Goal: Information Seeking & Learning: Check status

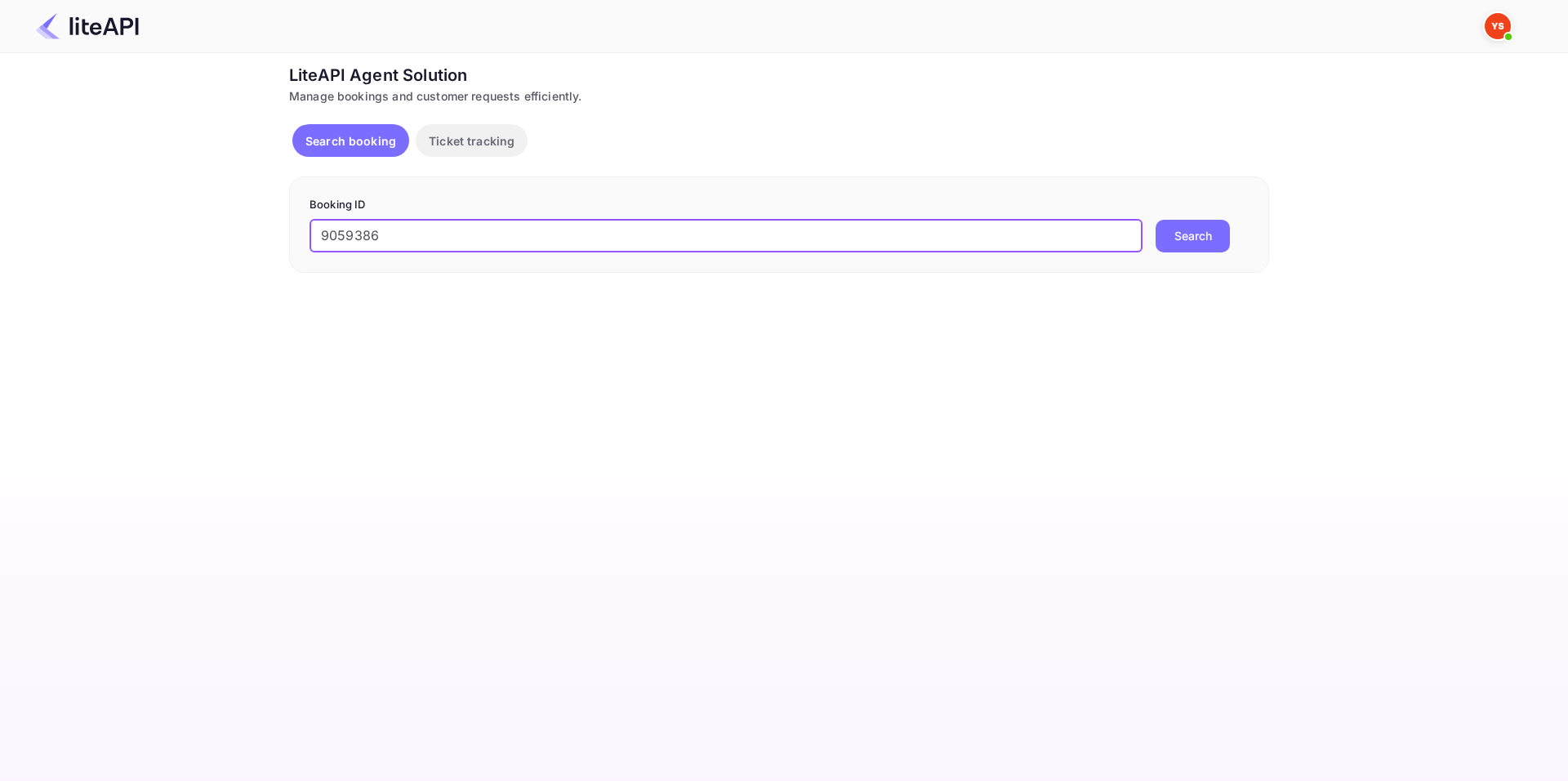
type input "9059386"
click at [1184, 240] on button "Search" at bounding box center [1192, 236] width 74 height 33
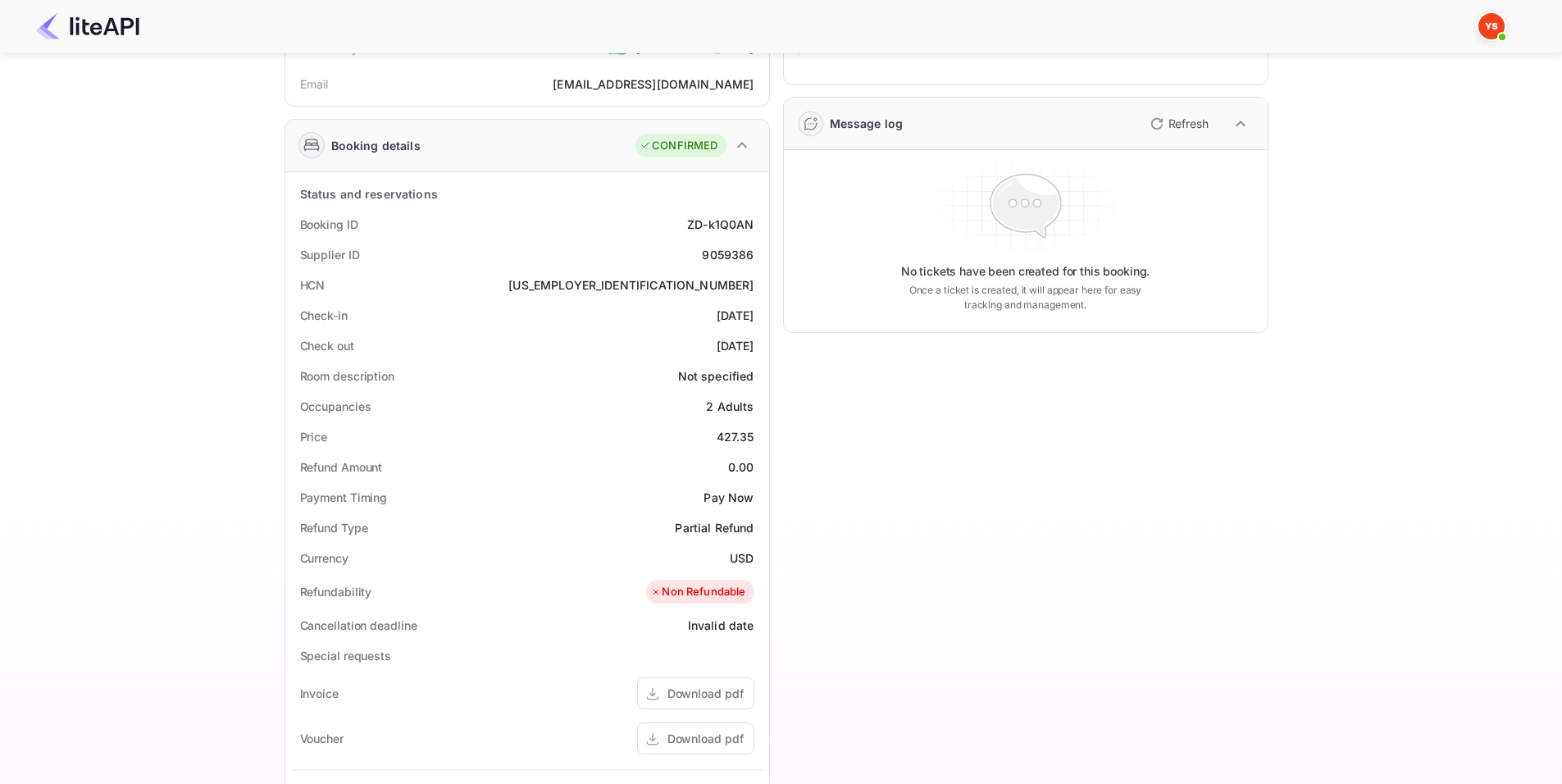
scroll to position [246, 0]
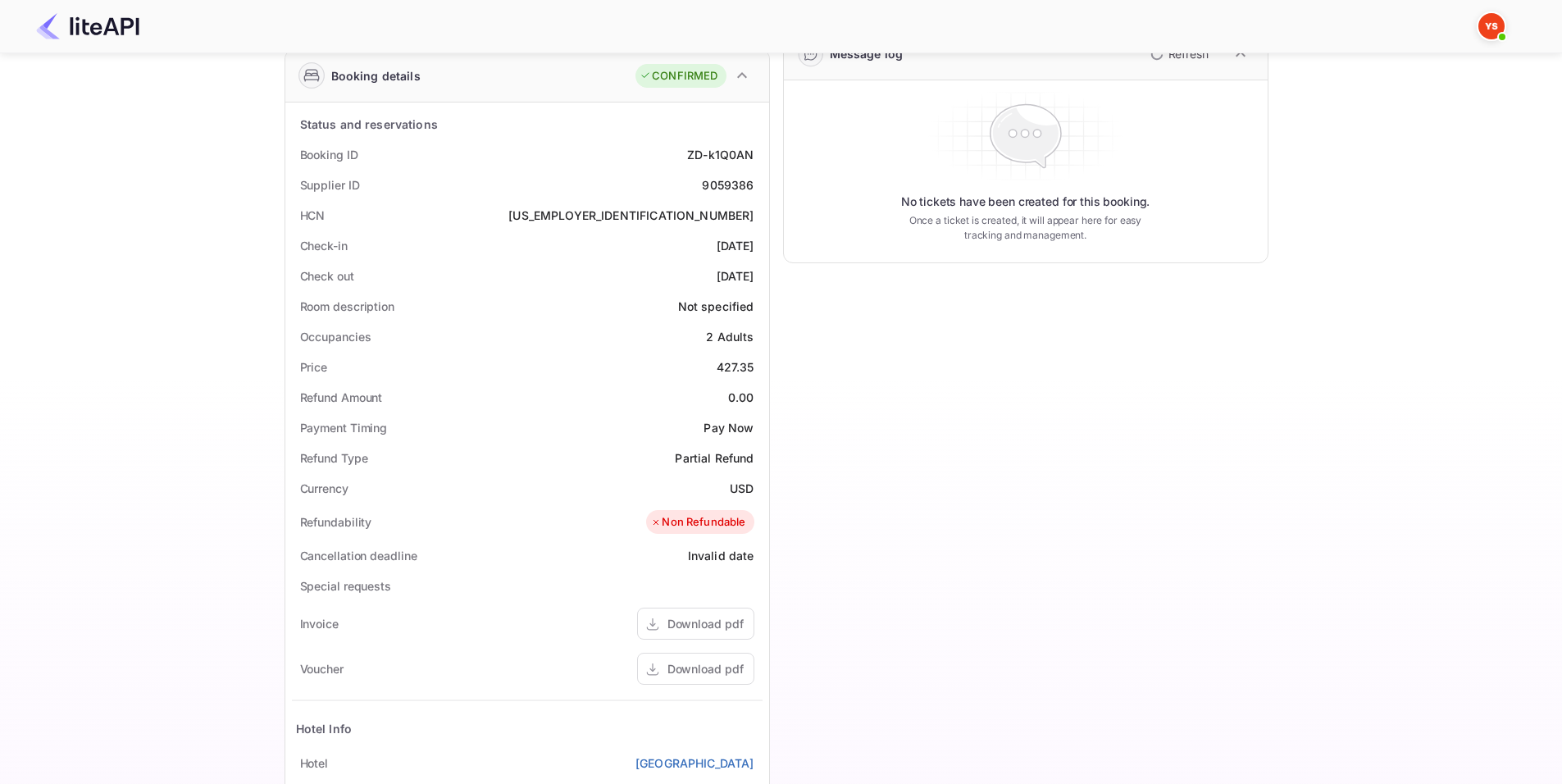
drag, startPoint x: 295, startPoint y: 152, endPoint x: 757, endPoint y: 278, distance: 478.9
click at [757, 278] on div "Status and reservations Booking ID ZD-k1Q0AN Supplier ID 9059386 HCN [US_EMPLOY…" at bounding box center [527, 554] width 470 height 890
copy div "Booking ID ZD-k1Q0AN Supplier ID 9059386 HCN [US_EMPLOYER_IDENTIFICATION_NUMBER…"
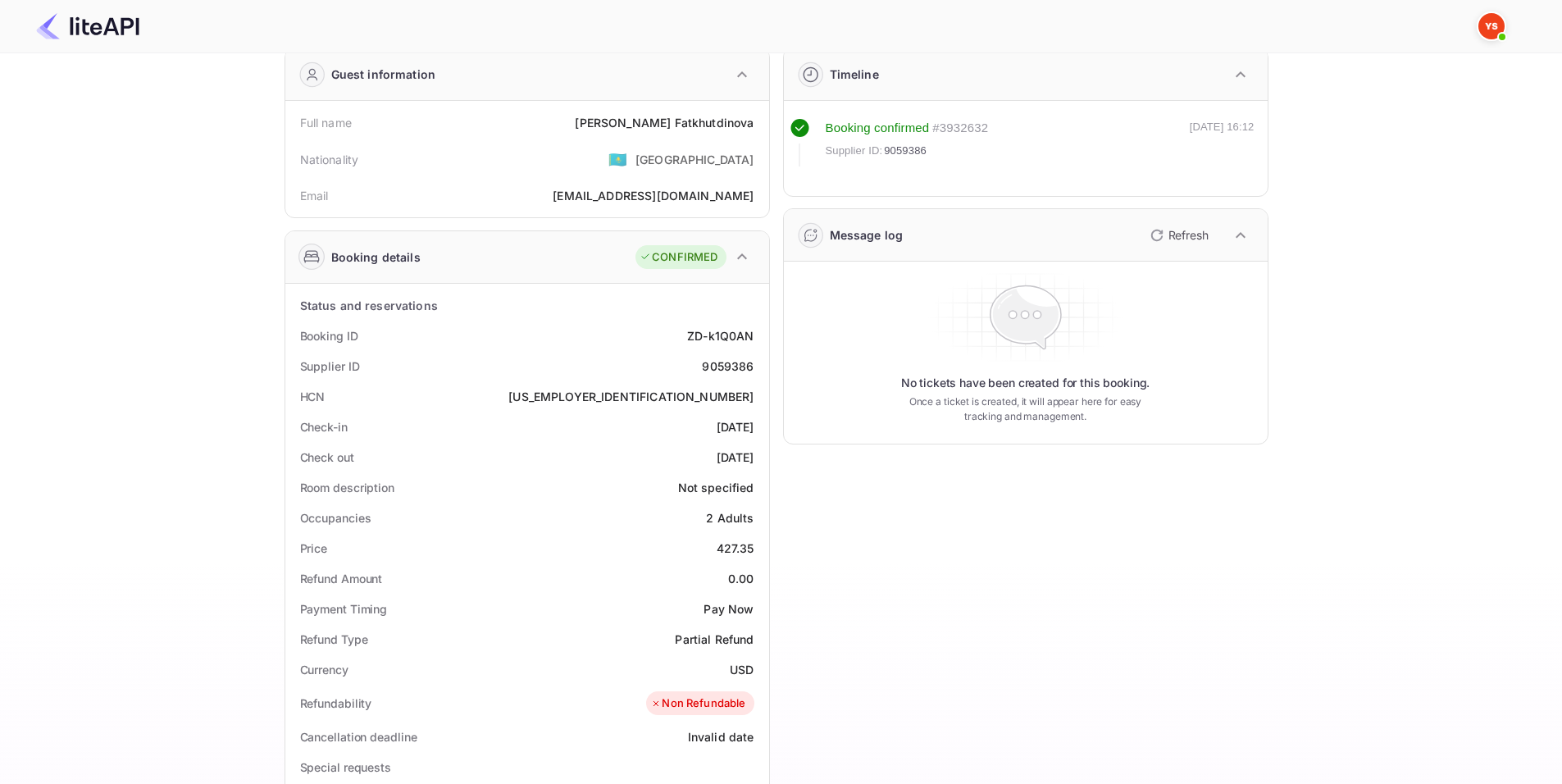
scroll to position [0, 0]
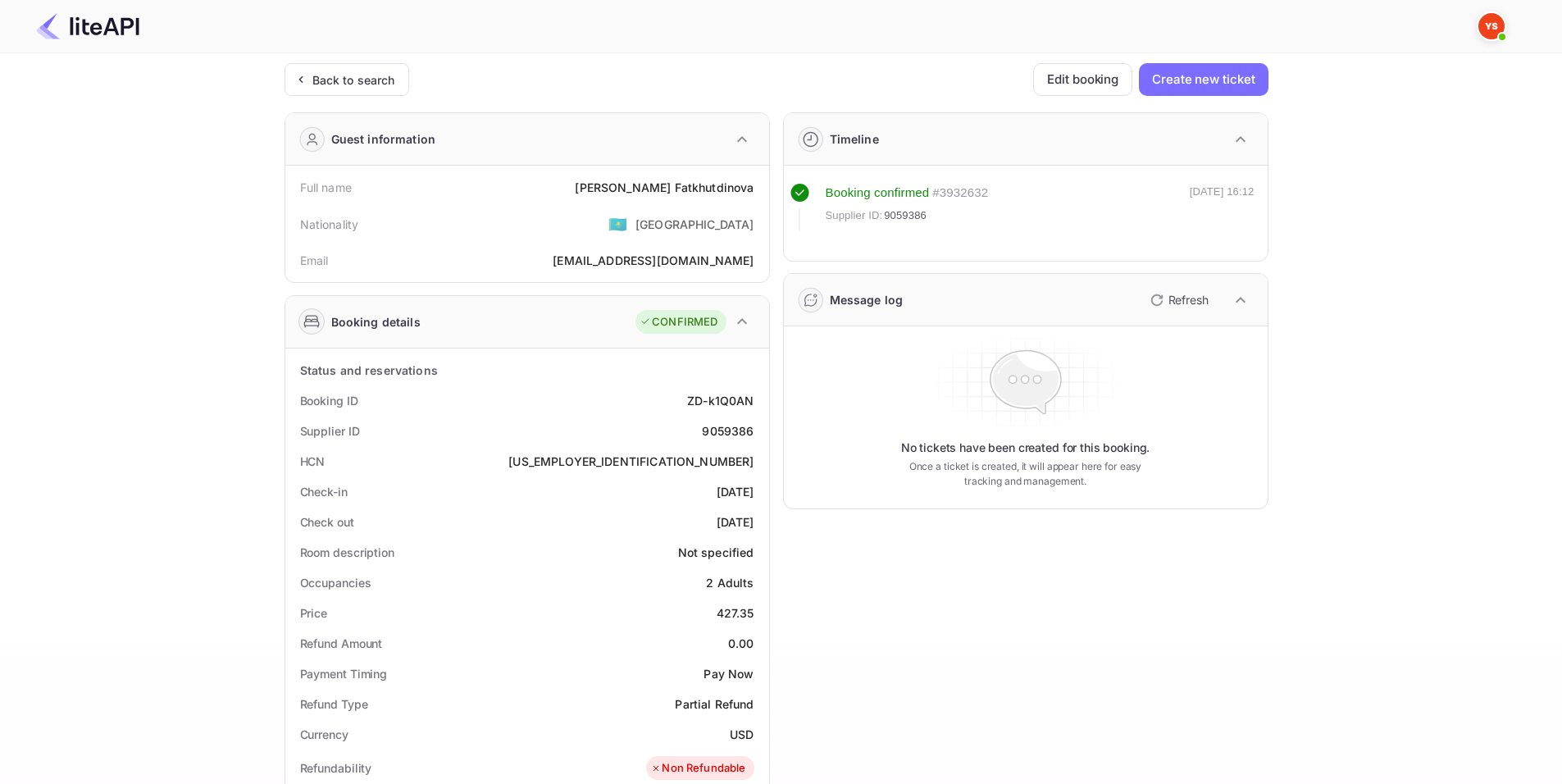
click at [948, 535] on div "Timeline Booking confirmed # 3932632 Supplier ID: 9059386 [DATE] 16:12 Message …" at bounding box center [1018, 681] width 498 height 1165
drag, startPoint x: 300, startPoint y: 185, endPoint x: 765, endPoint y: 182, distance: 465.0
click at [765, 182] on div "Full name [PERSON_NAME] Nationality 🇰🇿 [DEMOGRAPHIC_DATA] Email [EMAIL_ADDRESS]…" at bounding box center [527, 223] width 484 height 116
copy div "Full name [PERSON_NAME]"
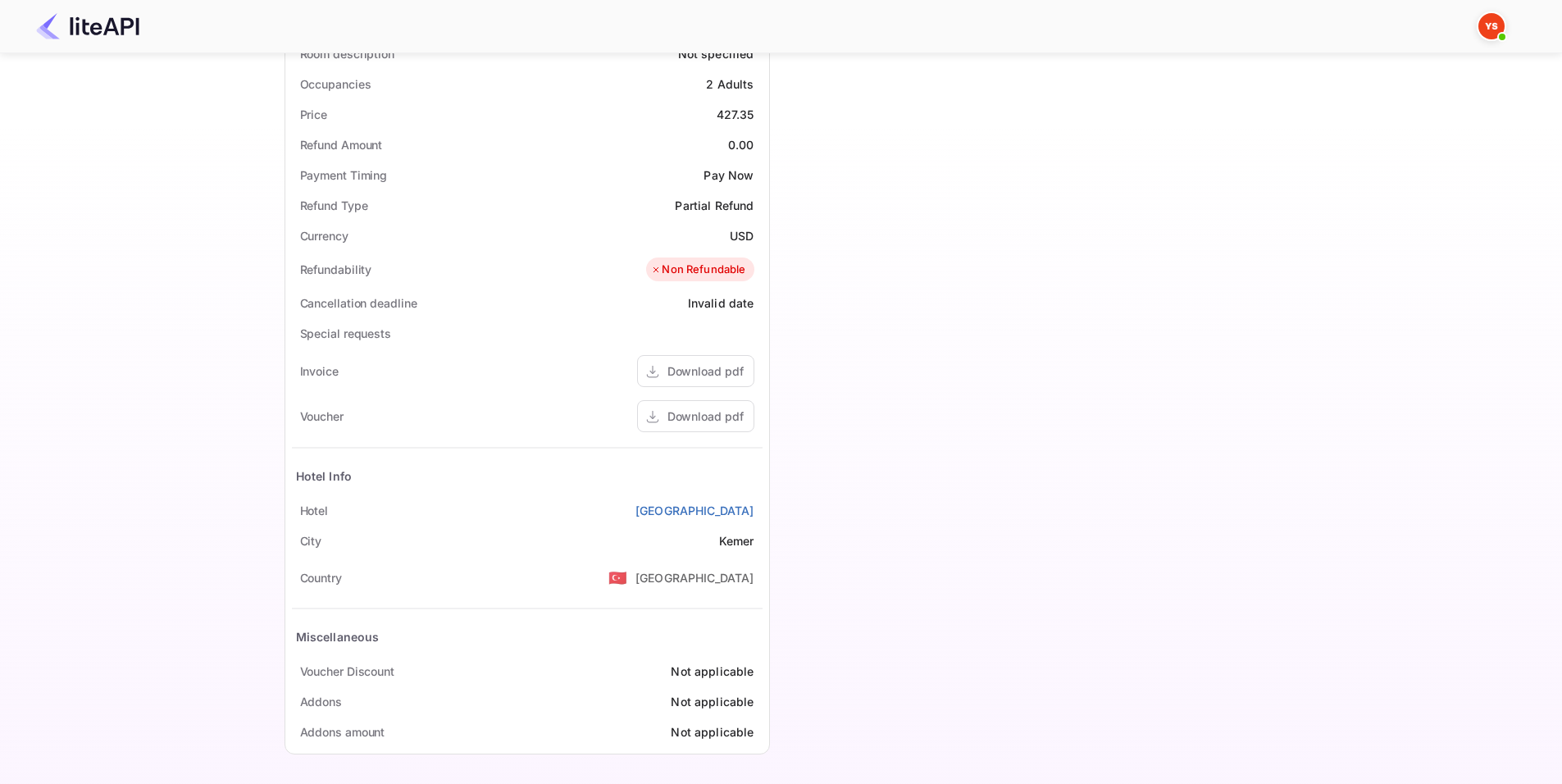
scroll to position [500, 0]
drag, startPoint x: 294, startPoint y: 508, endPoint x: 761, endPoint y: 511, distance: 467.0
click at [761, 511] on div "[GEOGRAPHIC_DATA]" at bounding box center [527, 509] width 470 height 30
copy div "[GEOGRAPHIC_DATA]"
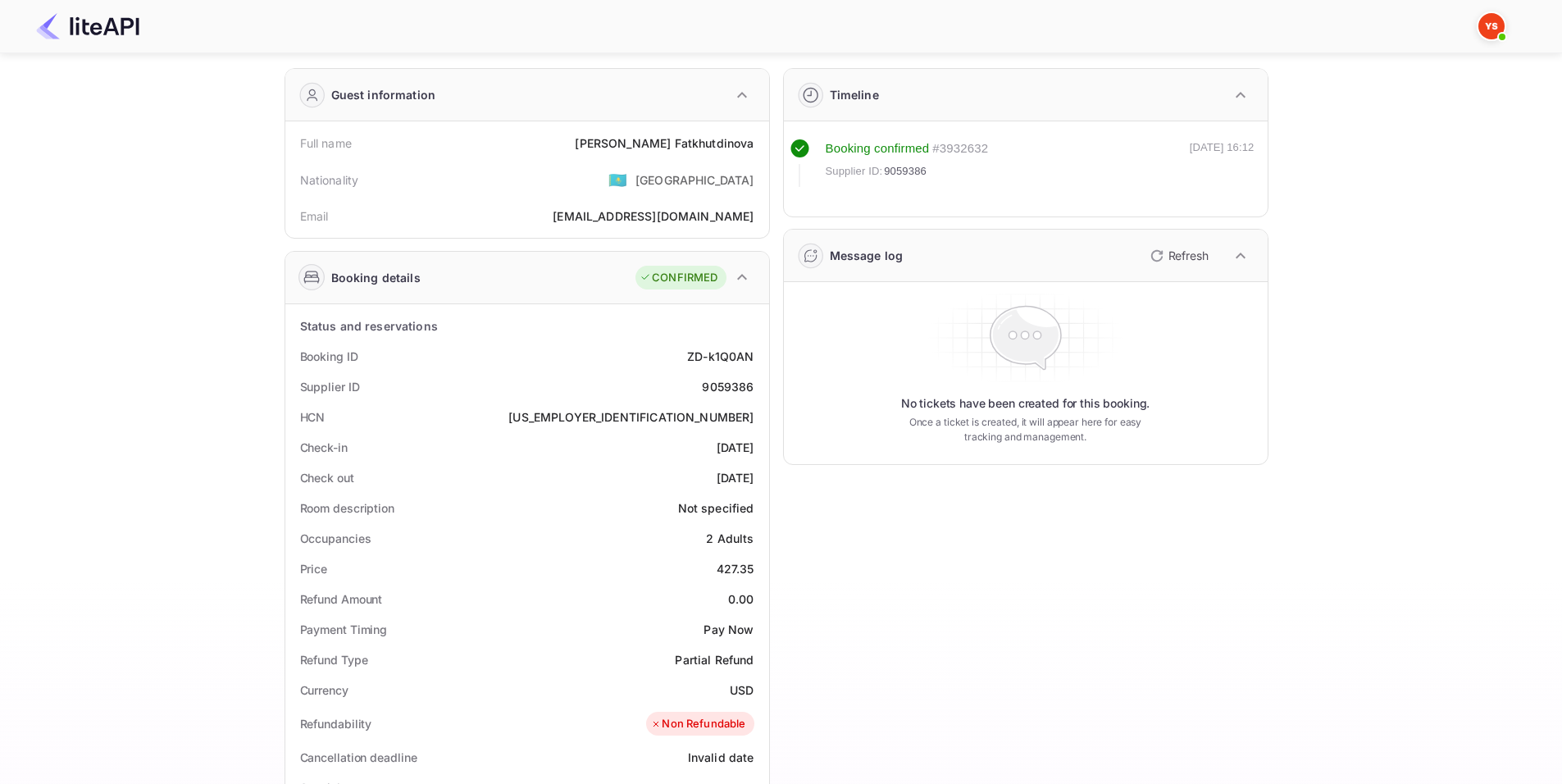
scroll to position [0, 0]
